Goal: Use online tool/utility

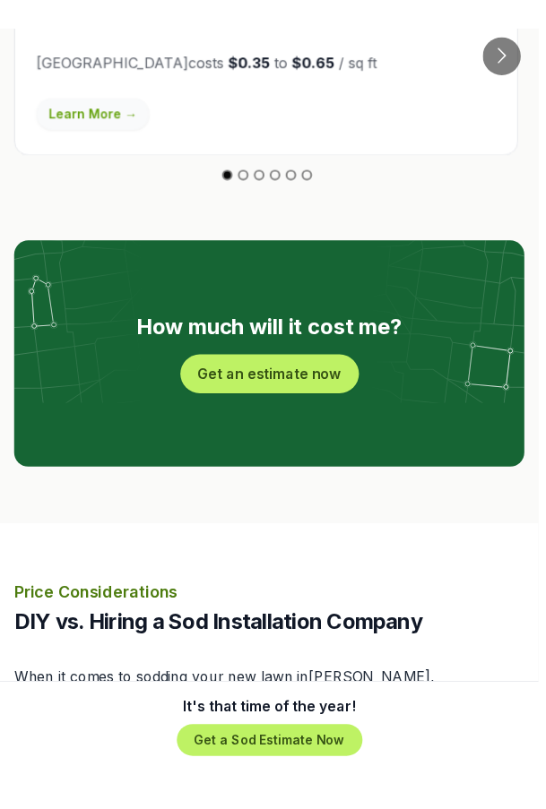
scroll to position [3594, 0]
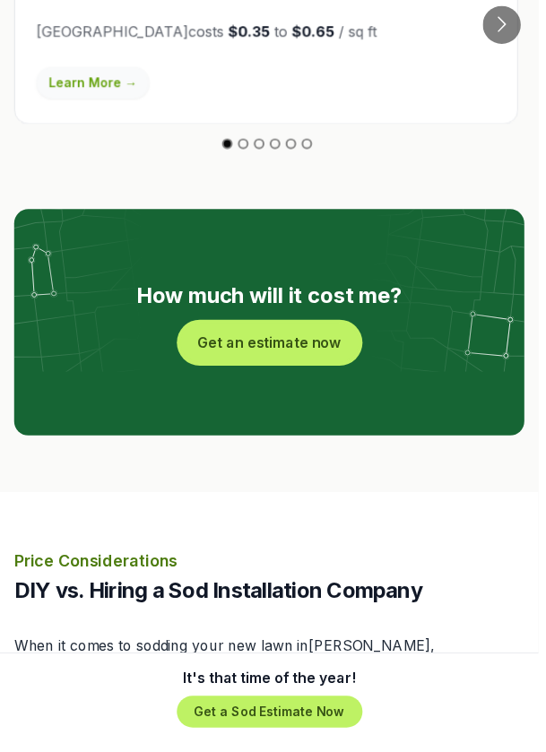
click at [321, 328] on button "Get an estimate now" at bounding box center [273, 347] width 181 height 39
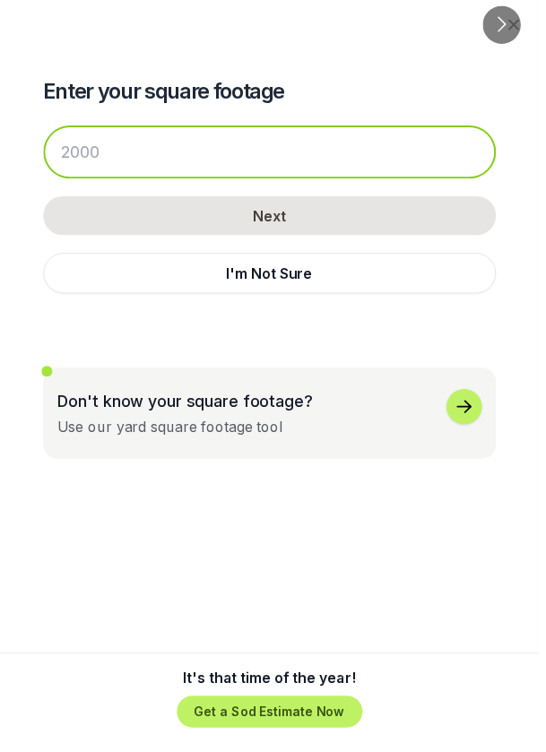
click at [321, 156] on input "number" at bounding box center [273, 154] width 459 height 54
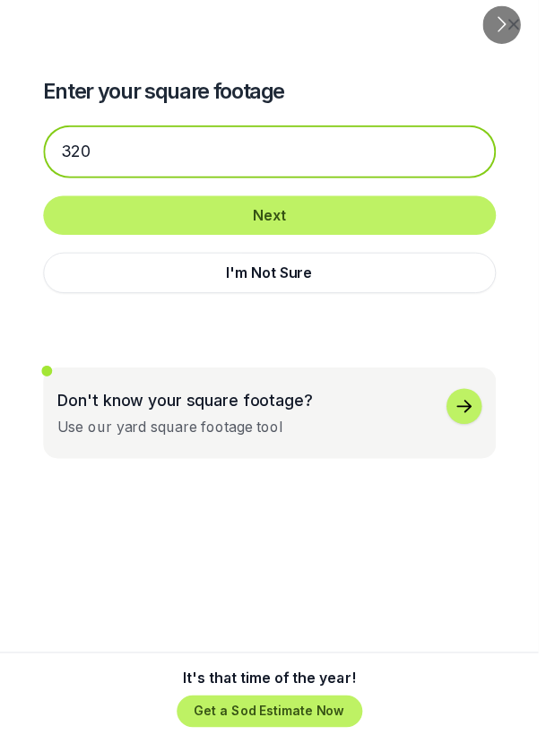
type input "320"
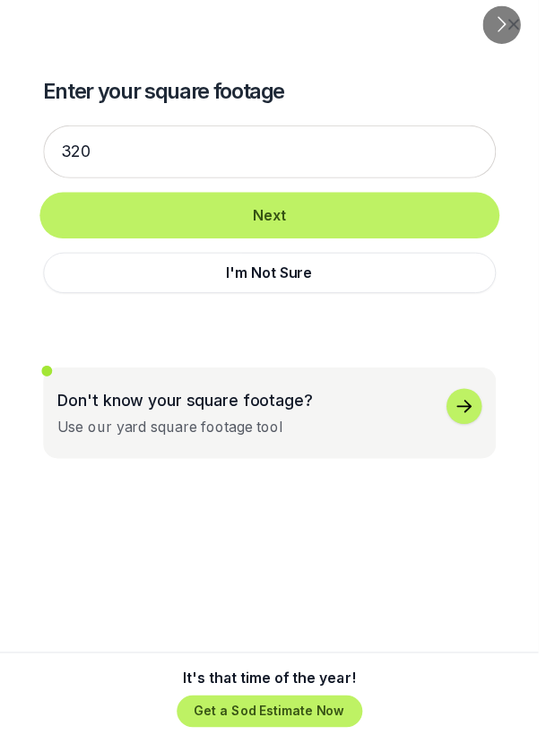
click at [346, 219] on button "Next" at bounding box center [273, 218] width 459 height 39
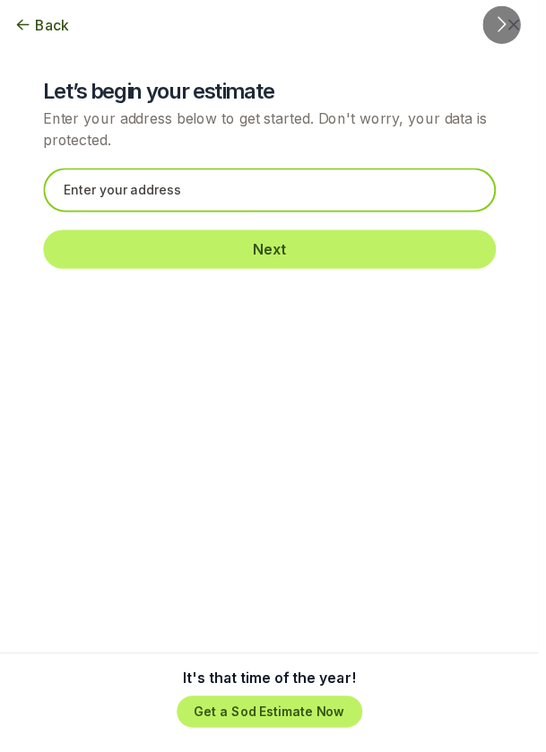
click at [380, 195] on input "text" at bounding box center [273, 192] width 459 height 45
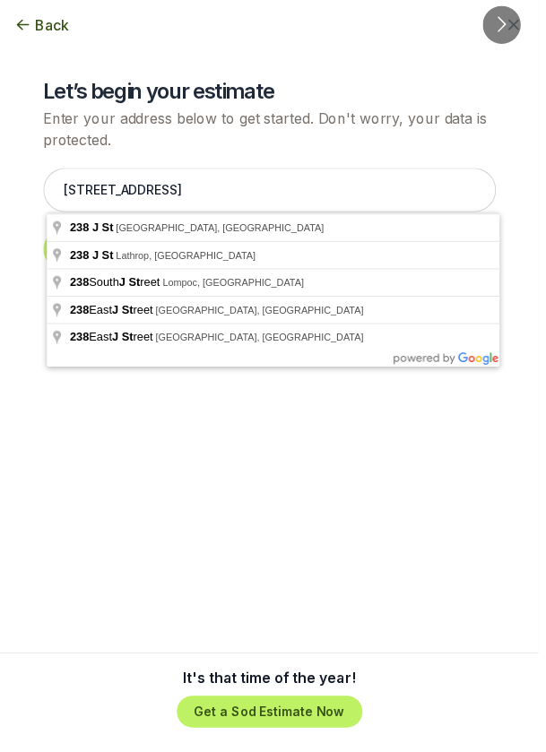
type input "[STREET_ADDRESS]"
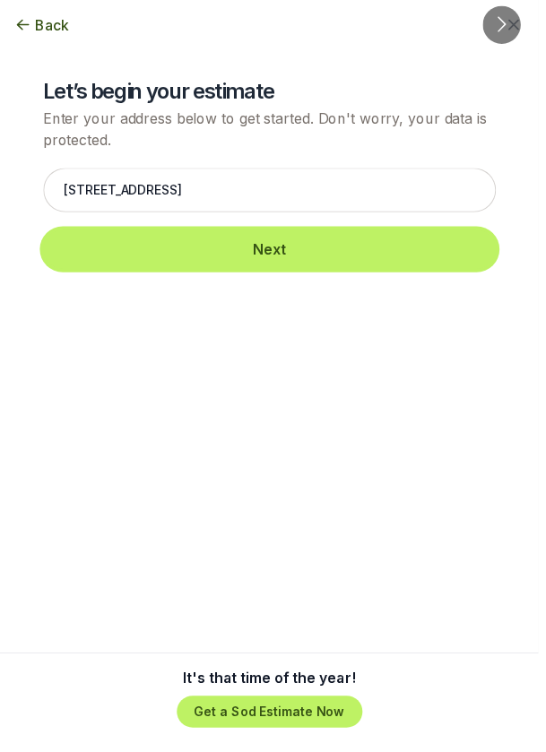
click at [435, 256] on button "Next" at bounding box center [273, 252] width 459 height 39
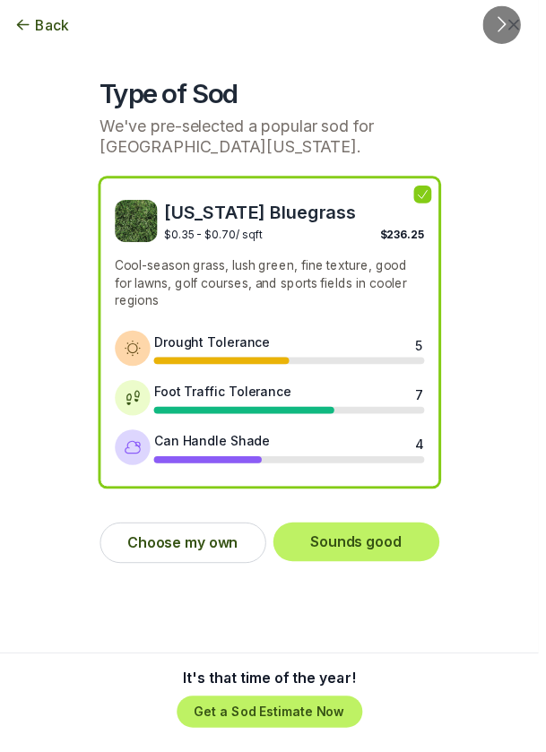
click at [460, 523] on div "Type of Sod We've pre-selected a popular sod for [GEOGRAPHIC_DATA][US_STATE]. […" at bounding box center [272, 292] width 517 height 585
click at [221, 556] on button "Choose my own" at bounding box center [185, 549] width 168 height 41
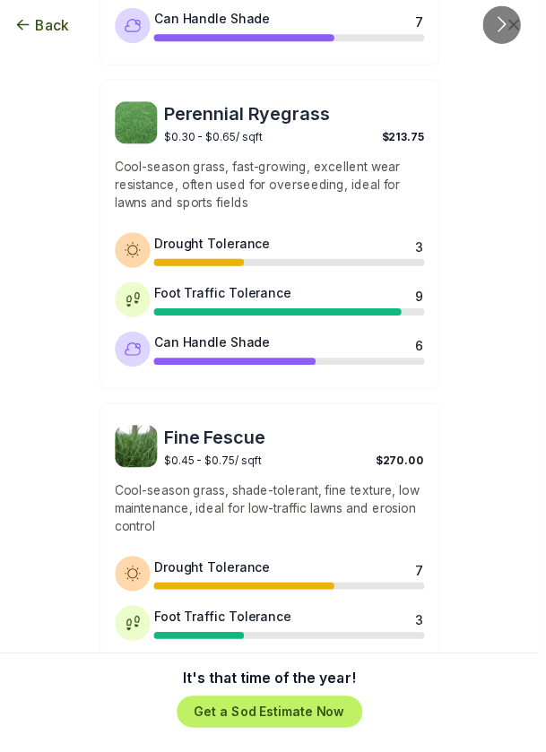
scroll to position [1422, 0]
